Goal: Obtain resource: Download file/media

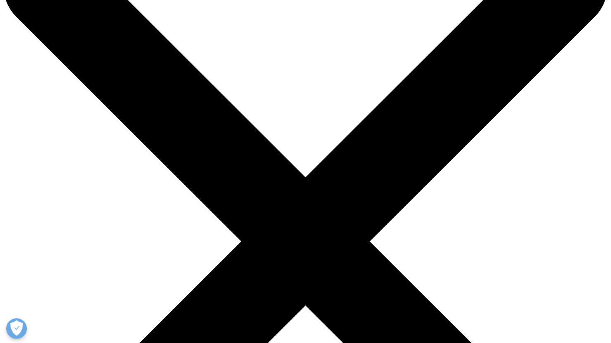
scroll to position [2, 0]
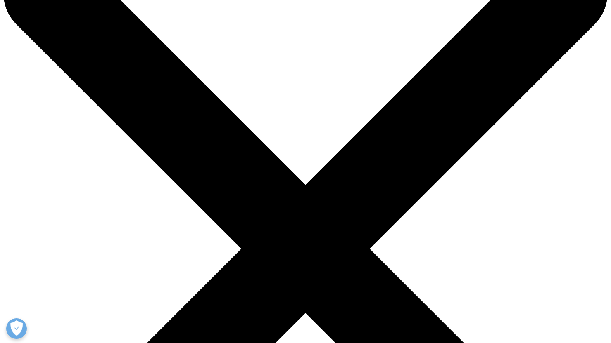
scroll to position [168, 0]
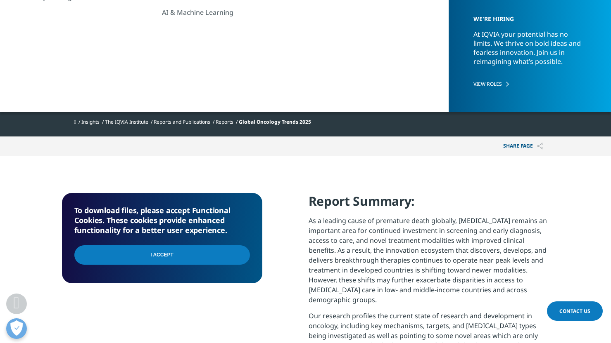
click at [146, 256] on input "I Accept" at bounding box center [161, 255] width 175 height 19
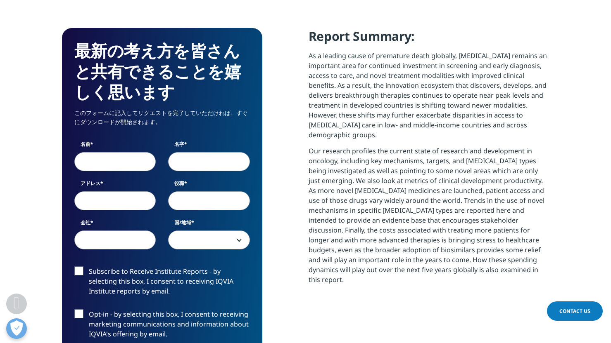
scroll to position [466, 487]
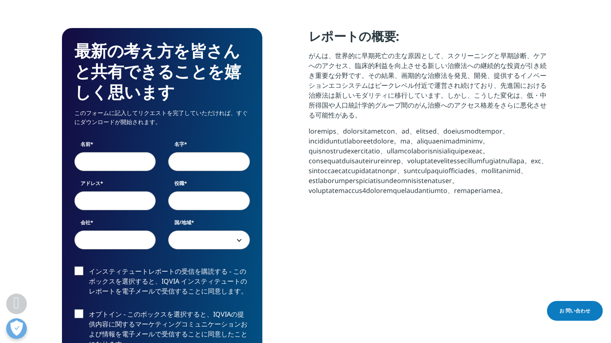
click at [104, 164] on input "名前" at bounding box center [115, 161] width 82 height 19
type input "[PERSON_NAME]"
type input "Hosomi"
type input "[EMAIL_ADDRESS][DOMAIN_NAME]"
type input "Kyowa vacuum engineering, co.,Ltd"
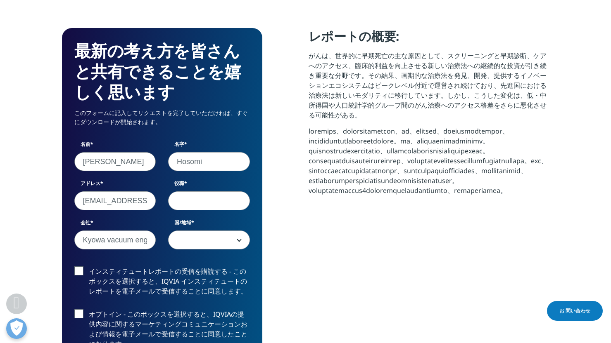
type input "[PERSON_NAME]"
select select "[GEOGRAPHIC_DATA]"
click at [192, 202] on input "役職" at bounding box center [209, 201] width 82 height 19
type input "GENERAL MANAGER"
click at [237, 240] on b at bounding box center [237, 240] width 0 height 0
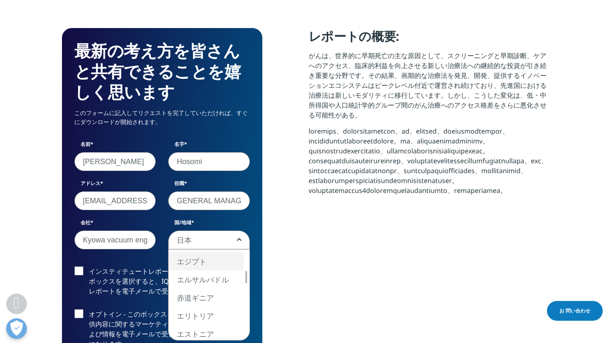
click at [256, 274] on div "最新の考え方を皆さんと共有できることを嬉しく思います このフォームに記入してリクエストを完了していただければ、すぐにダウンロードが開始されます。 名前 [PE…" at bounding box center [162, 261] width 200 height 466
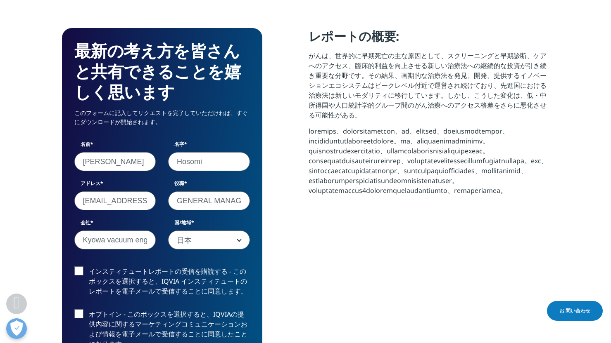
click at [75, 269] on label "インスティテュートレポートの受信を購読する - このボックスを選択すると、IQVIA インスティテュートのレポートを電子メールで受信することに同意します。" at bounding box center [161, 284] width 175 height 34
click at [89, 267] on input "インスティテュートレポートの受信を購読する - このボックスを選択すると、IQVIA インスティテュートのレポートを電子メールで受信することに同意します。" at bounding box center [89, 267] width 0 height 0
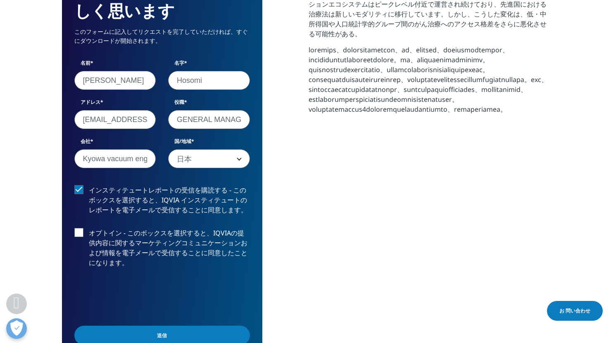
scroll to position [415, 0]
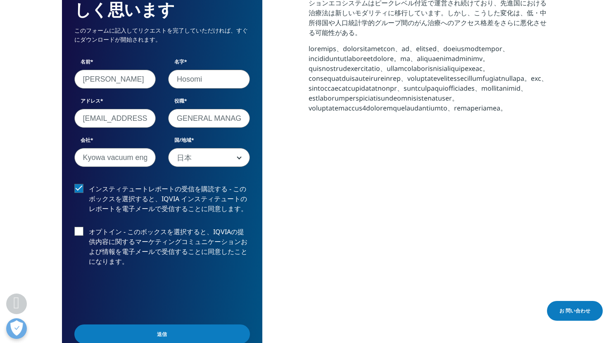
click at [79, 232] on label "オプトイン - このボックスを選択すると、IQVIAの提供内容に関するマーケティングコミュニケーションおよび情報を電子メールで受信することに同意したことになり…" at bounding box center [161, 249] width 175 height 44
click at [89, 227] on input "オプトイン - このボックスを選択すると、IQVIAの提供内容に関するマーケティングコミュニケーションおよび情報を電子メールで受信することに同意したことになり…" at bounding box center [89, 227] width 0 height 0
click at [161, 334] on input "Submit" at bounding box center [161, 334] width 175 height 19
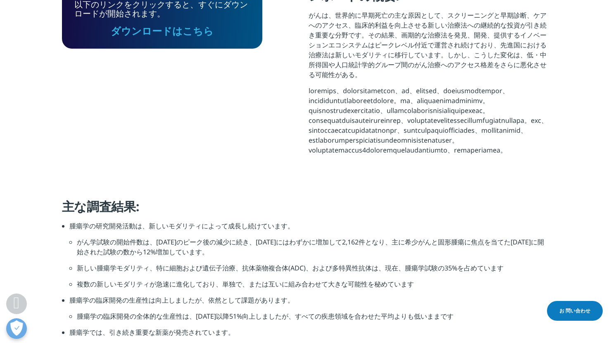
scroll to position [249, 0]
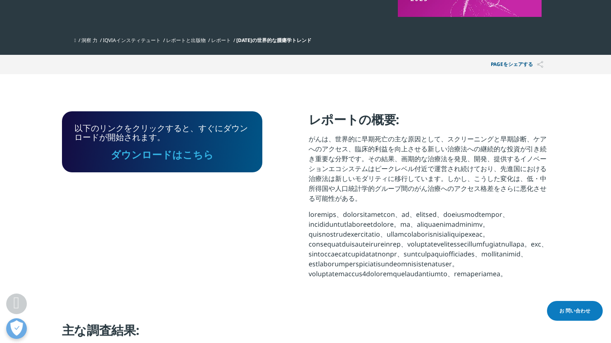
click at [177, 151] on link "ダウンロードはこちら" at bounding box center [162, 155] width 103 height 14
